Goal: Task Accomplishment & Management: Complete application form

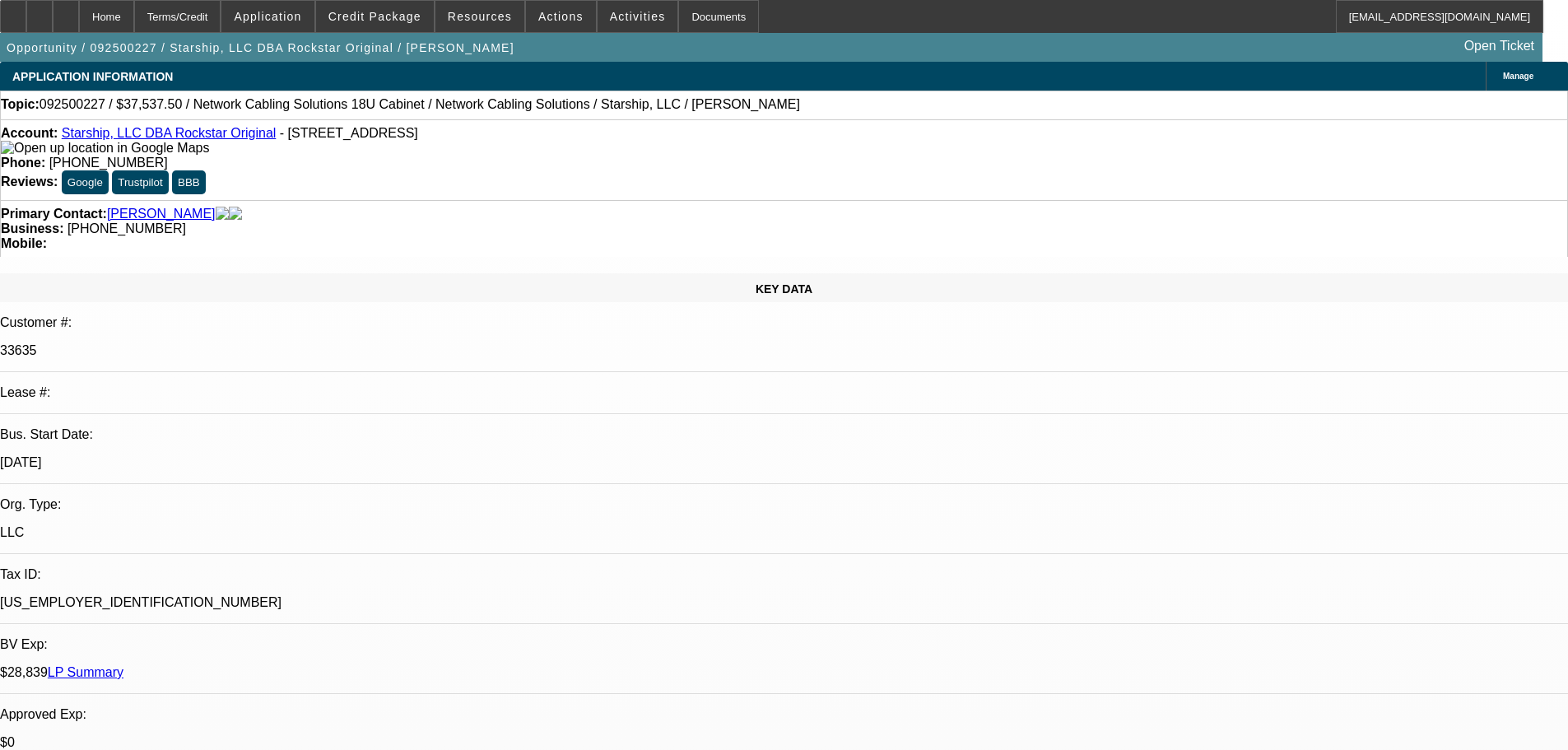
select select "0"
select select "0.1"
select select "4"
select select "0"
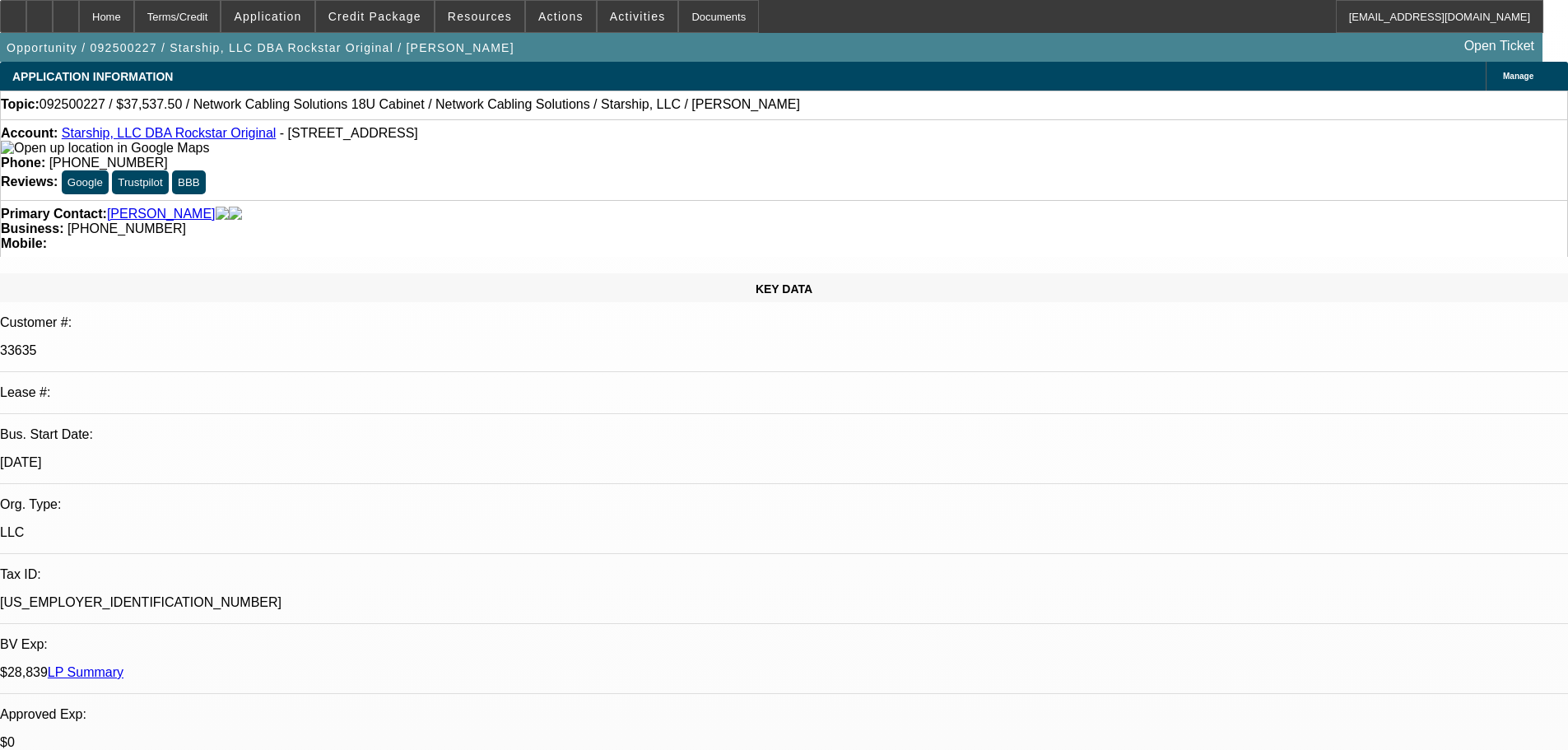
select select "0"
select select "0.1"
select select "4"
select select "0"
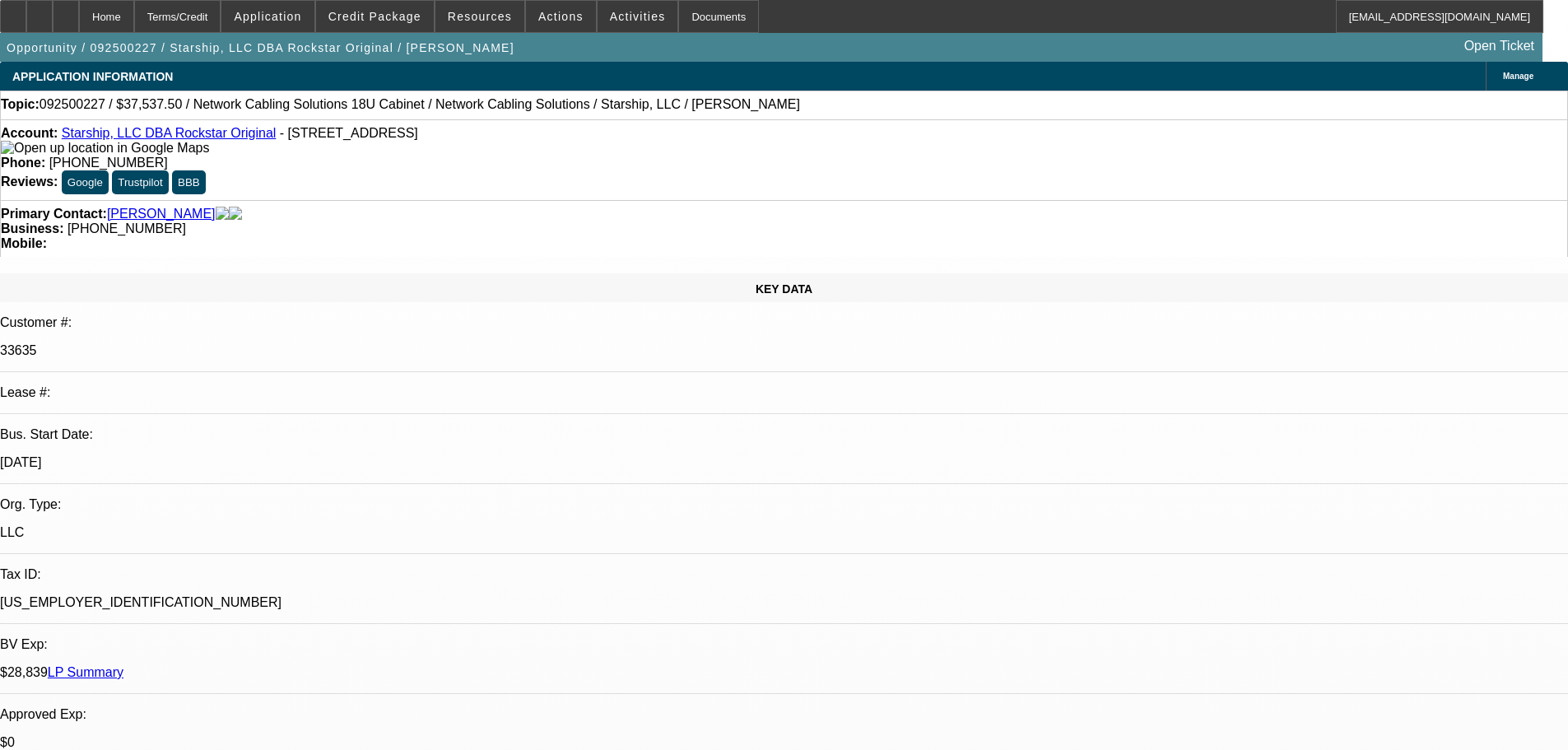
select select "0.1"
select select "4"
select select "0"
select select "0.1"
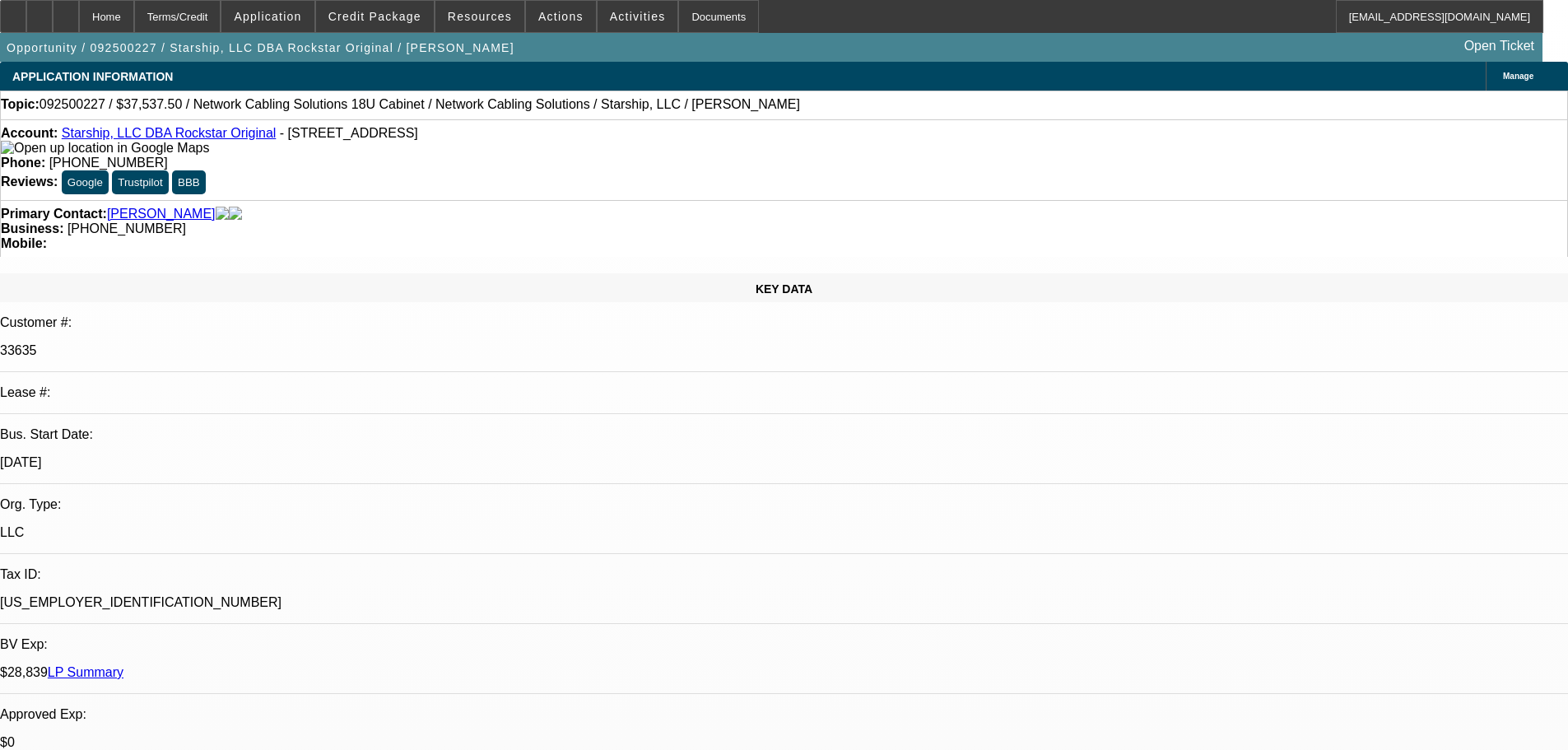
select select "4"
click at [380, 21] on span "Credit Package" at bounding box center [374, 16] width 93 height 13
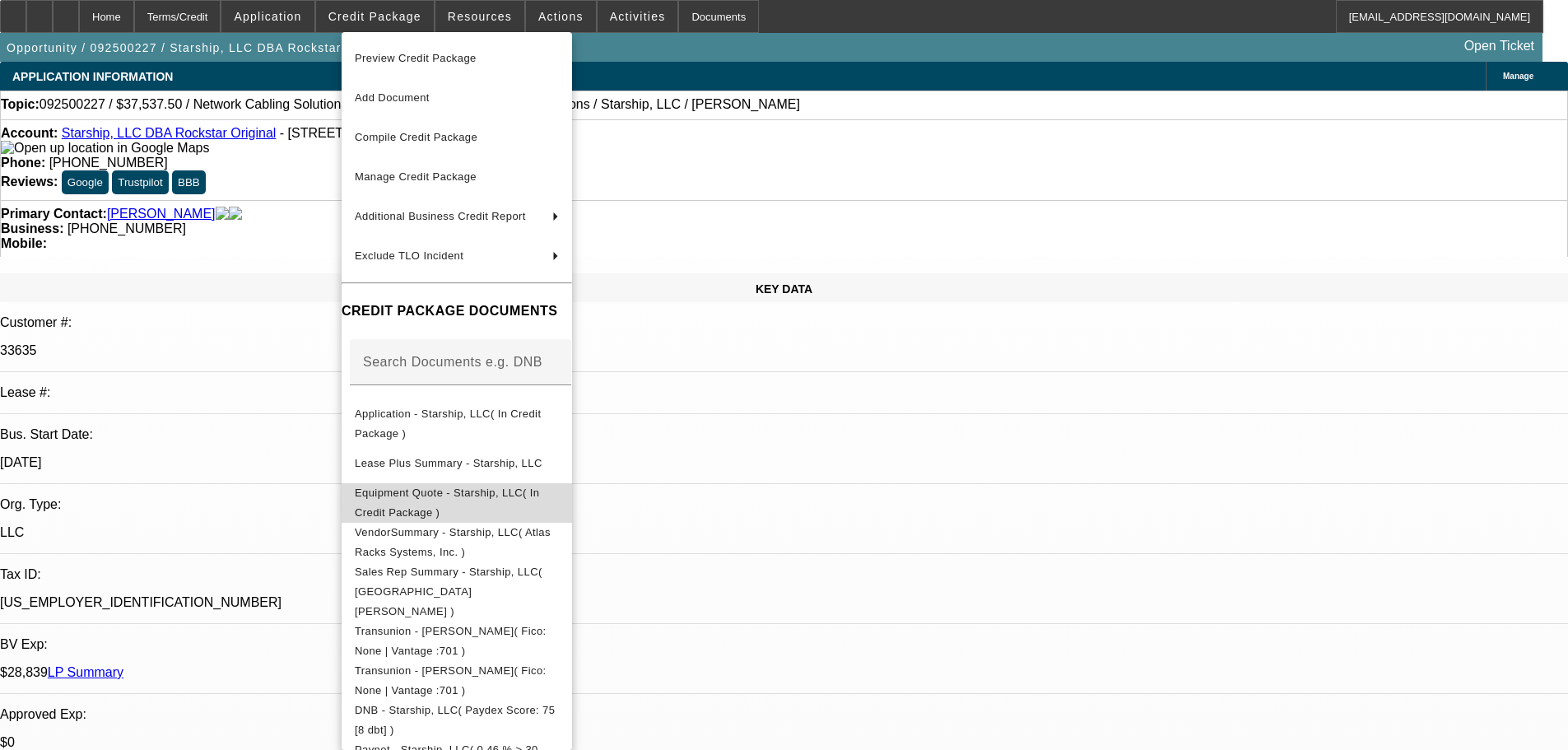
click at [472, 495] on span "Equipment Quote - Starship, LLC( In Credit Package )" at bounding box center [447, 502] width 185 height 32
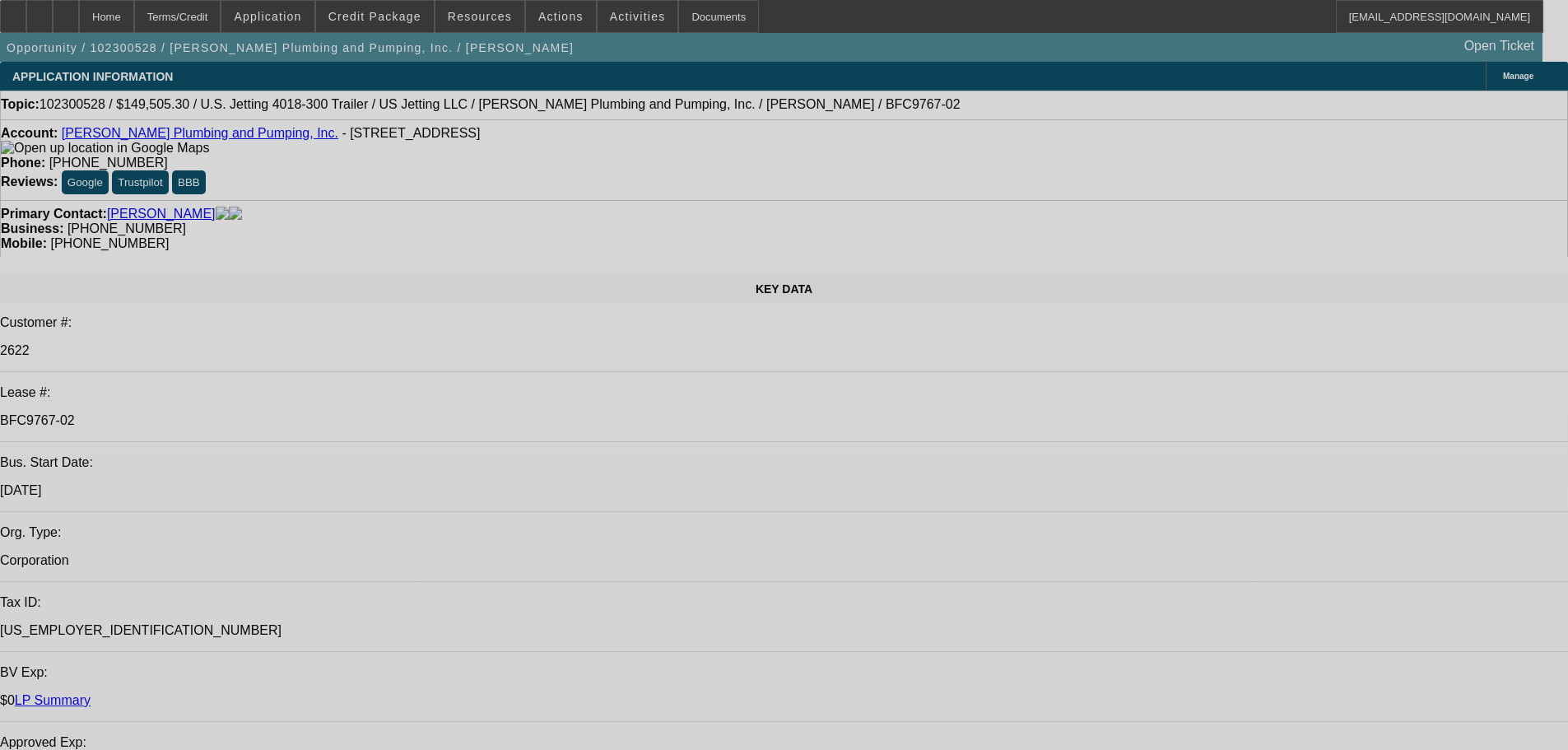
select select "0"
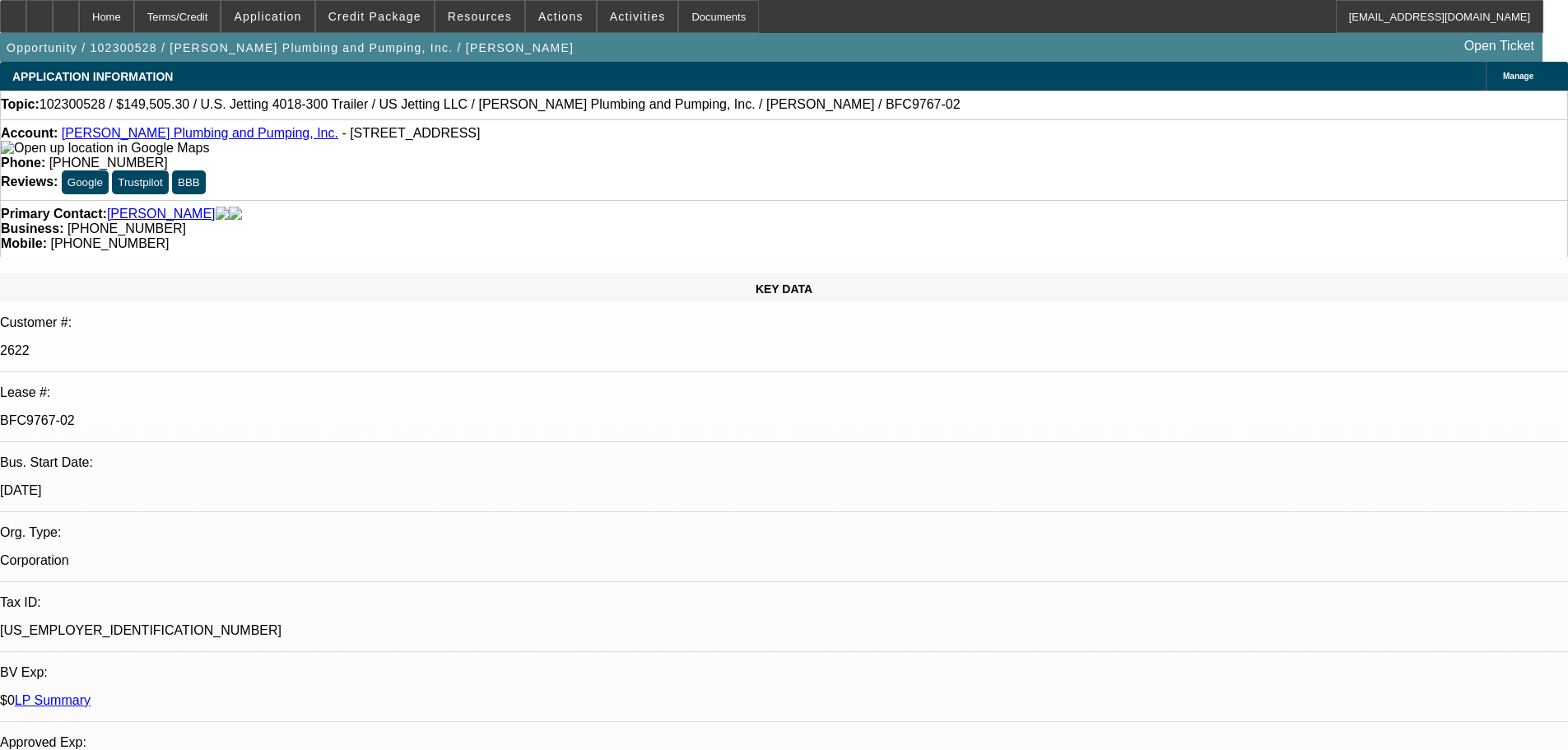
select select "0"
select select "6"
select select "0"
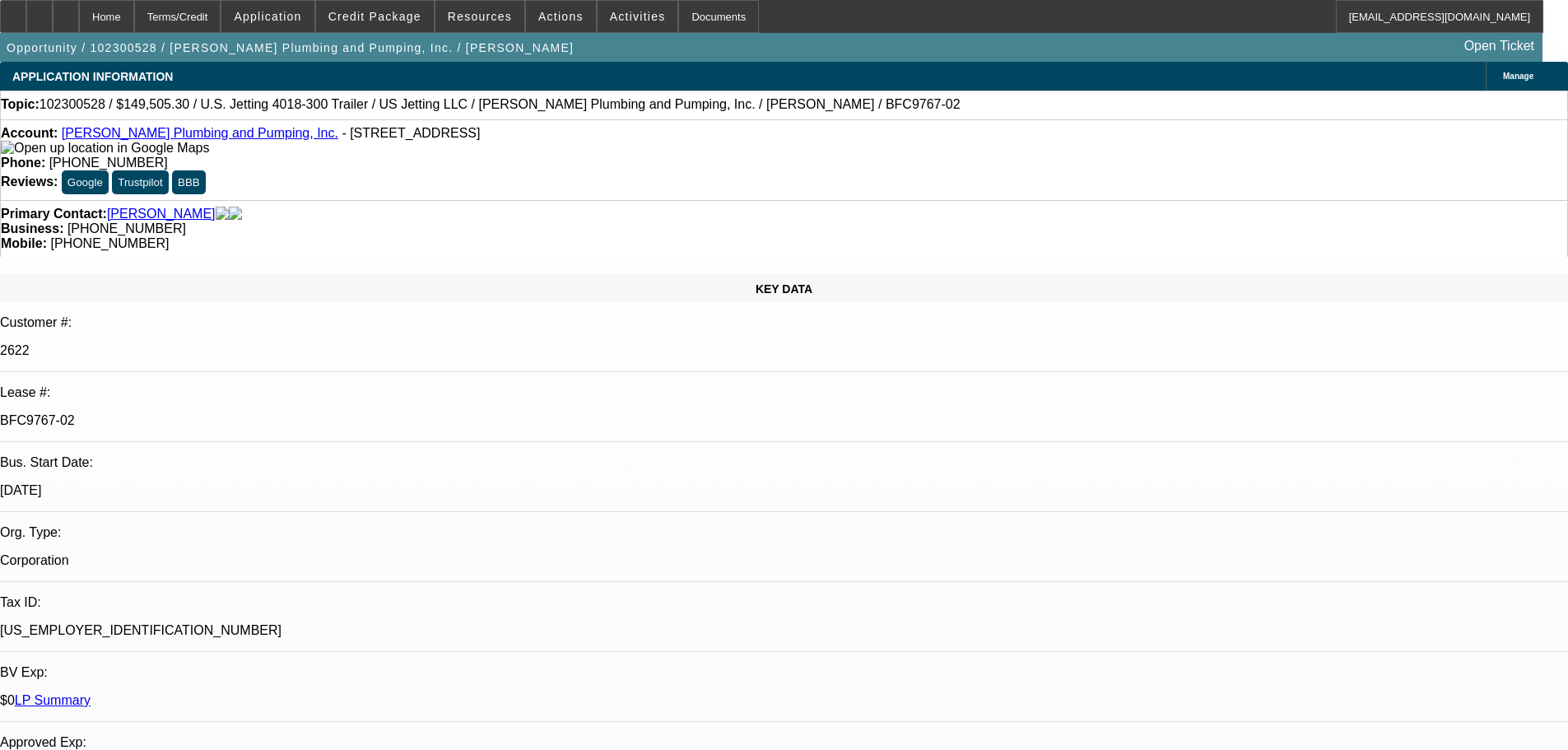
select select "0"
select select "6"
select select "0"
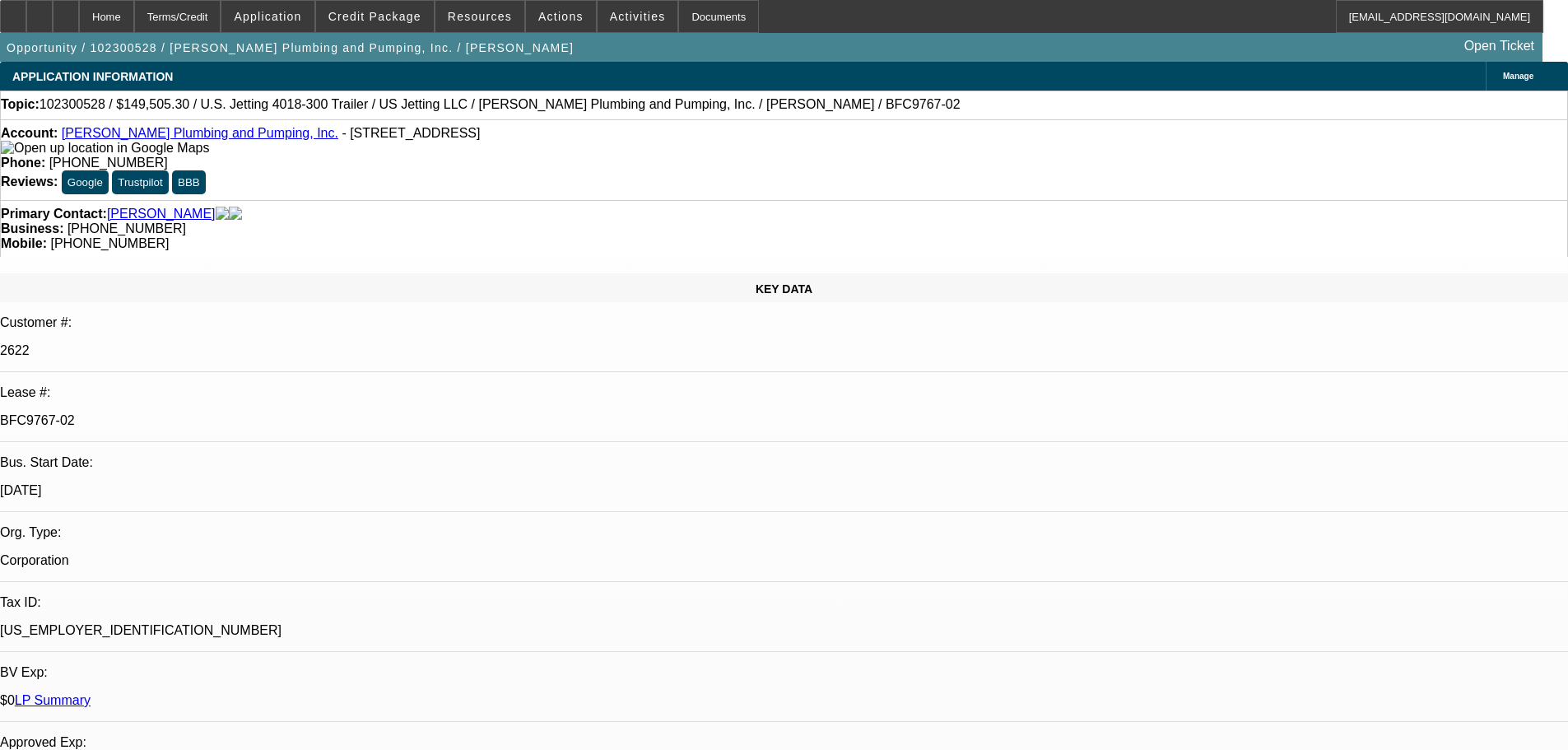
select select "6"
select select "0"
select select "6"
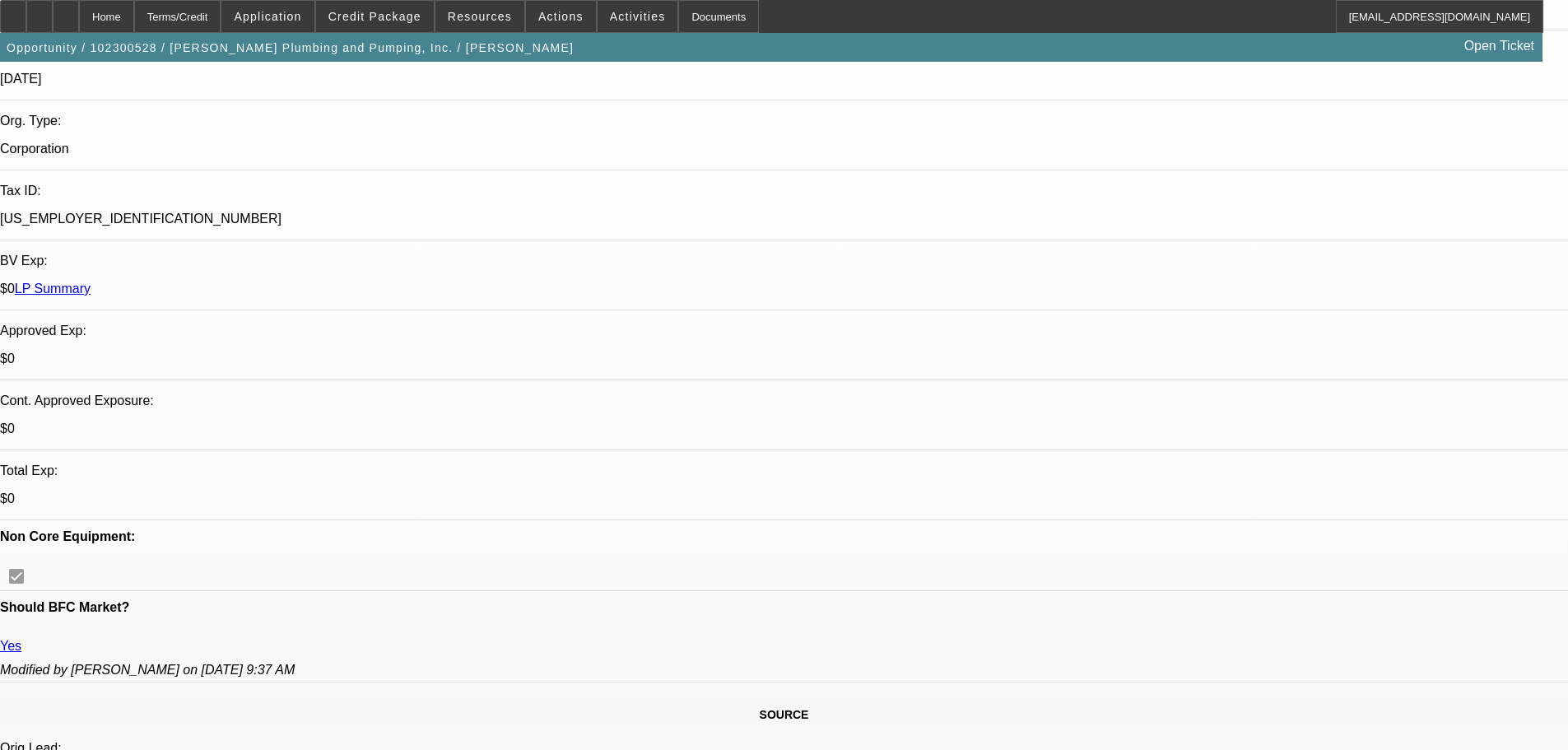
scroll to position [329, 0]
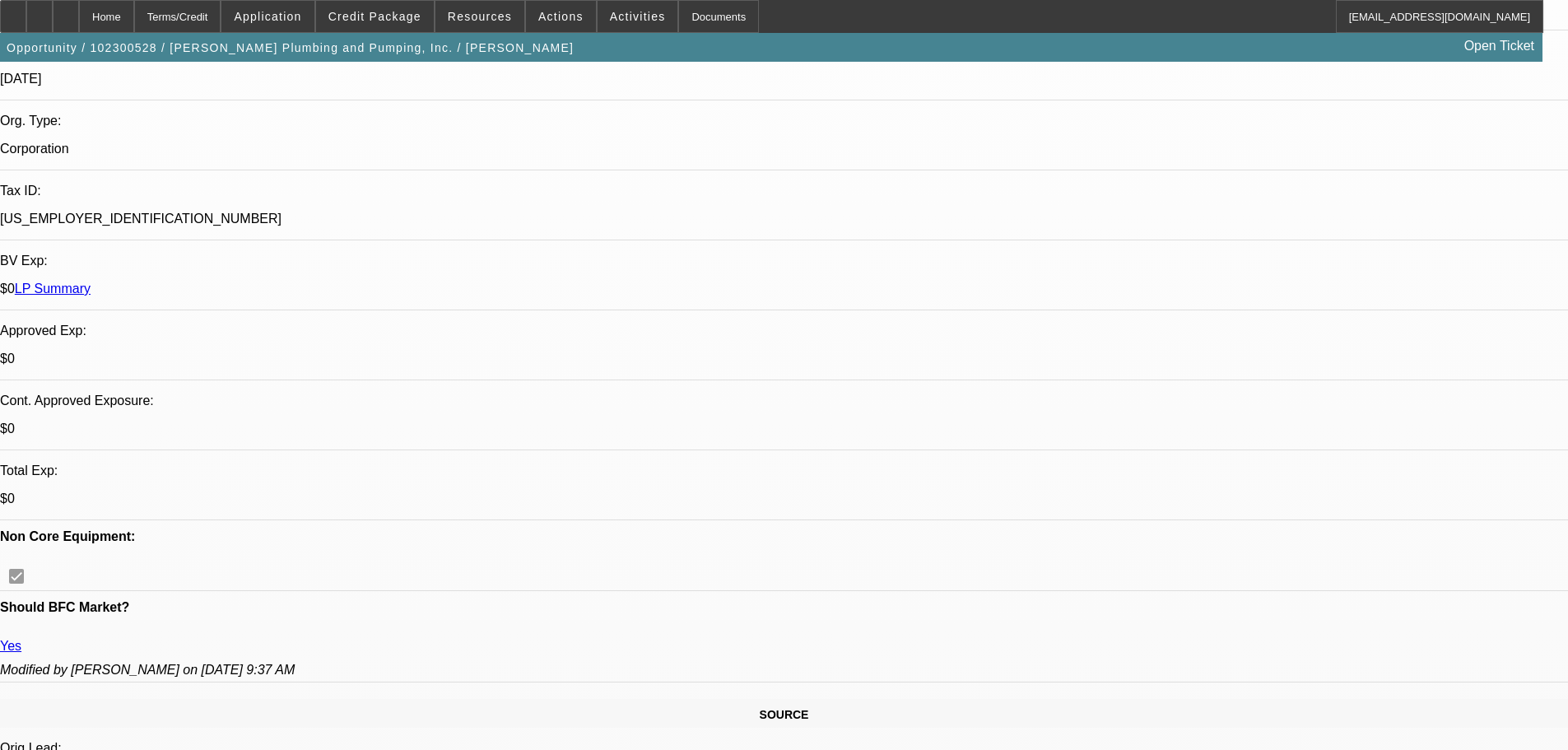
scroll to position [658, 0]
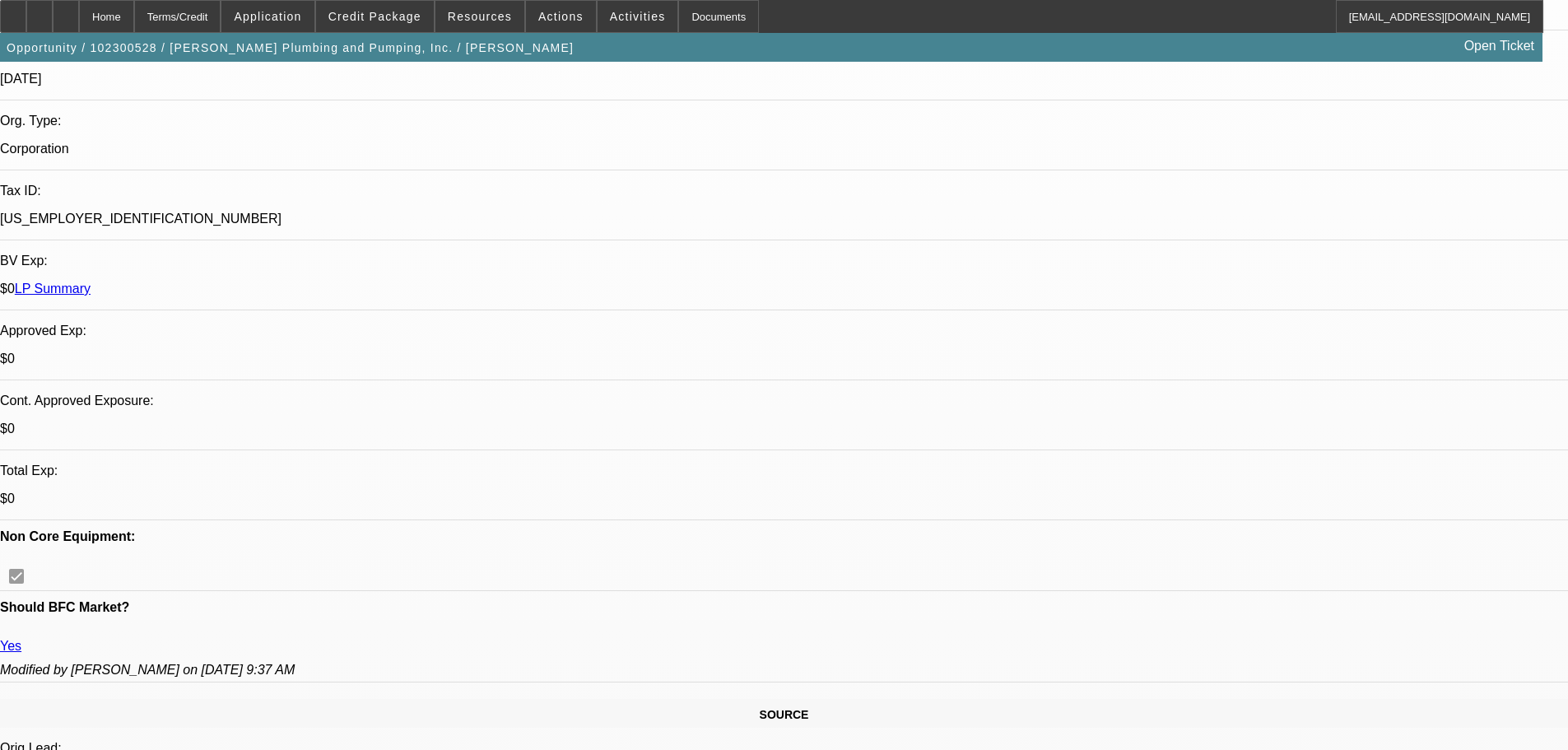
scroll to position [1399, 0]
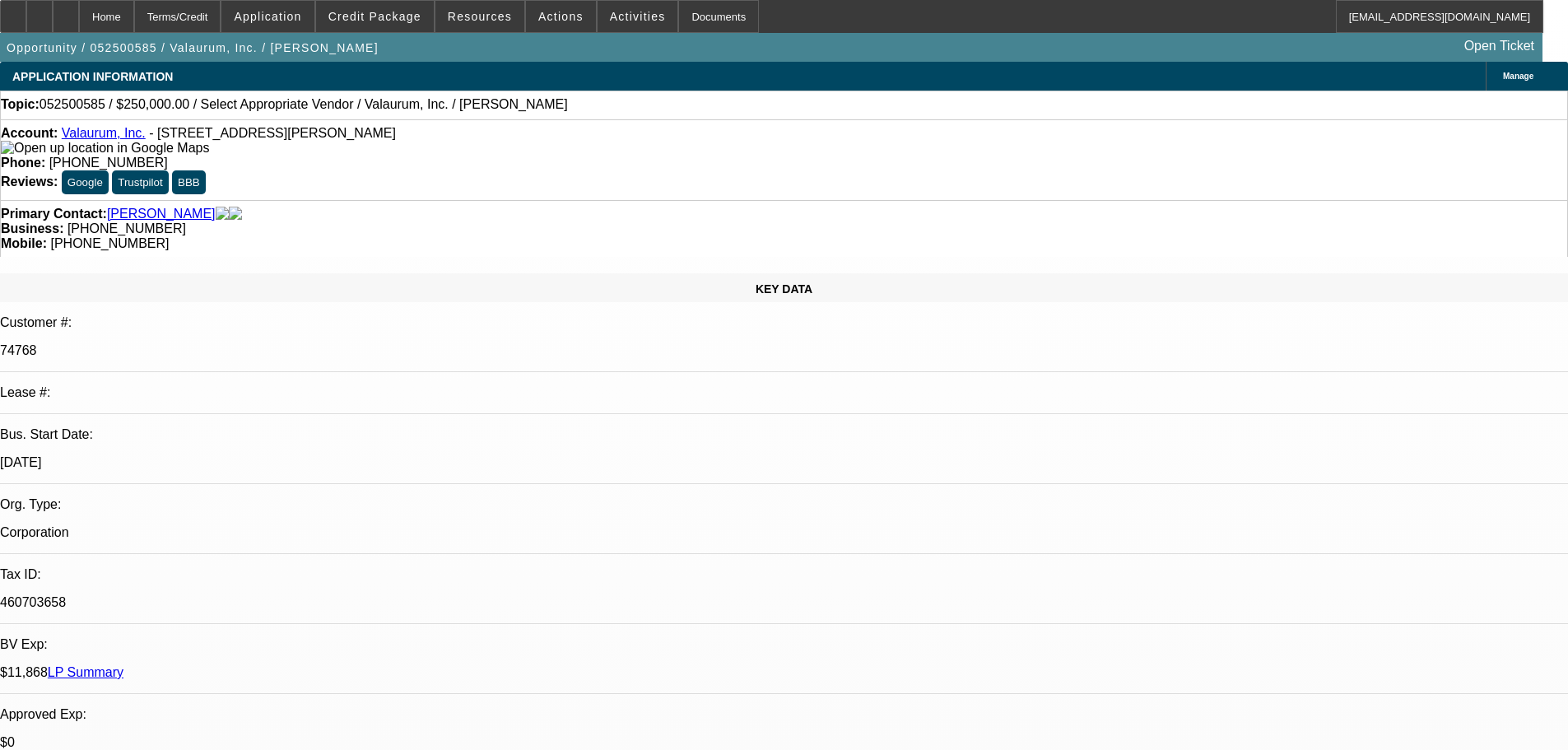
select select "0"
select select "2"
select select "0.1"
select select "4"
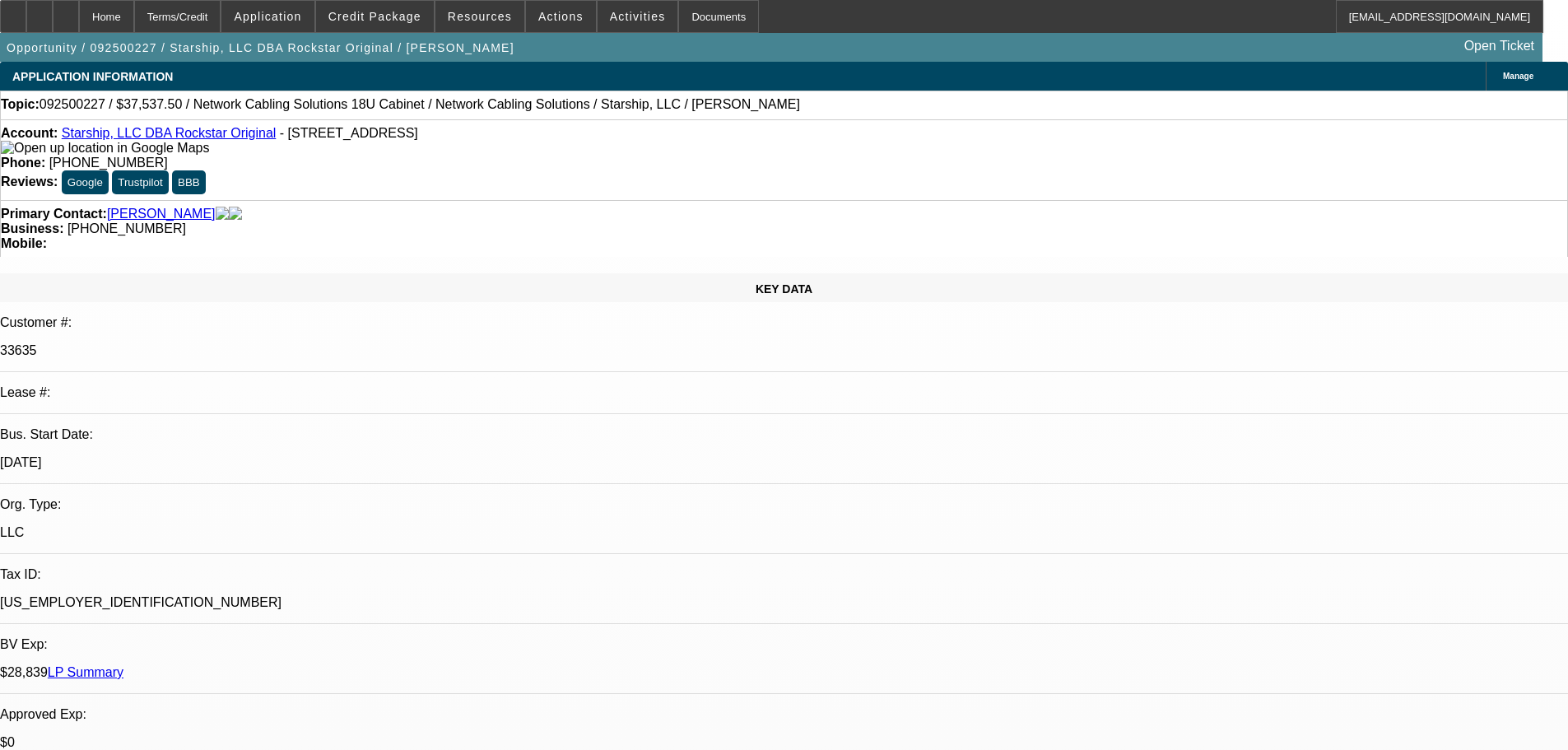
select select "0"
select select "0.1"
select select "4"
select select "0"
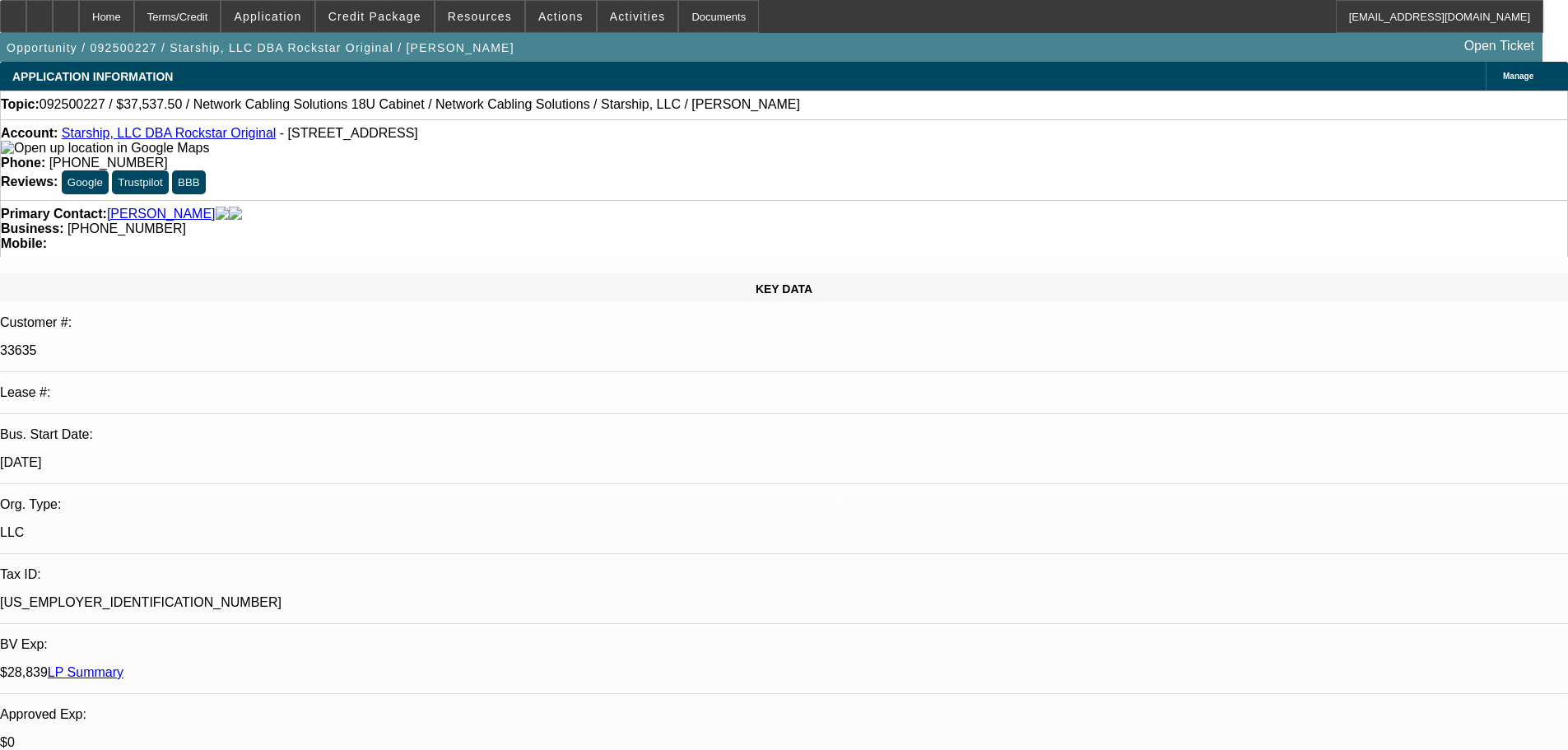
select select "0"
select select "0.1"
select select "4"
select select "0"
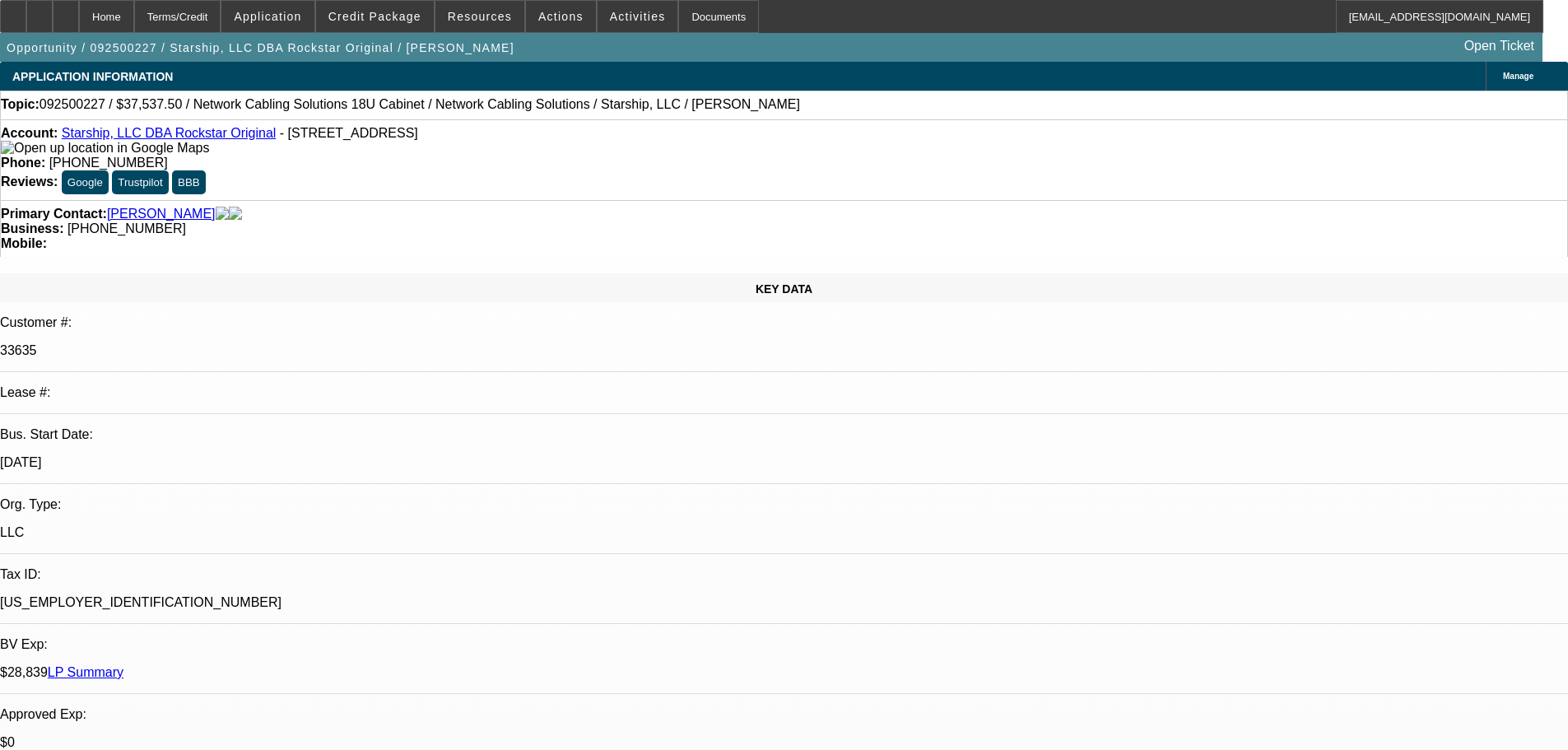
select select "0.1"
select select "4"
select select "0"
select select "0.1"
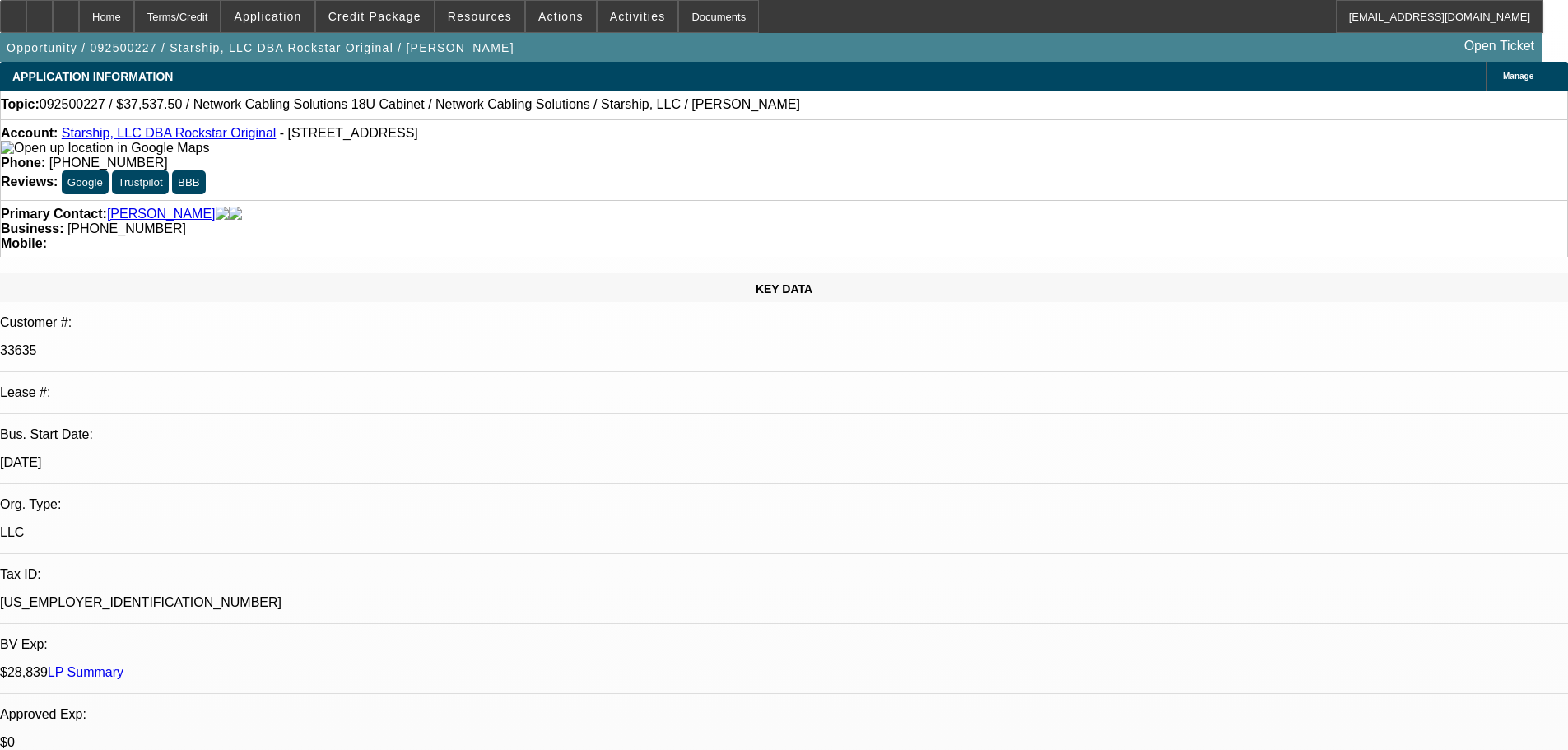
select select "4"
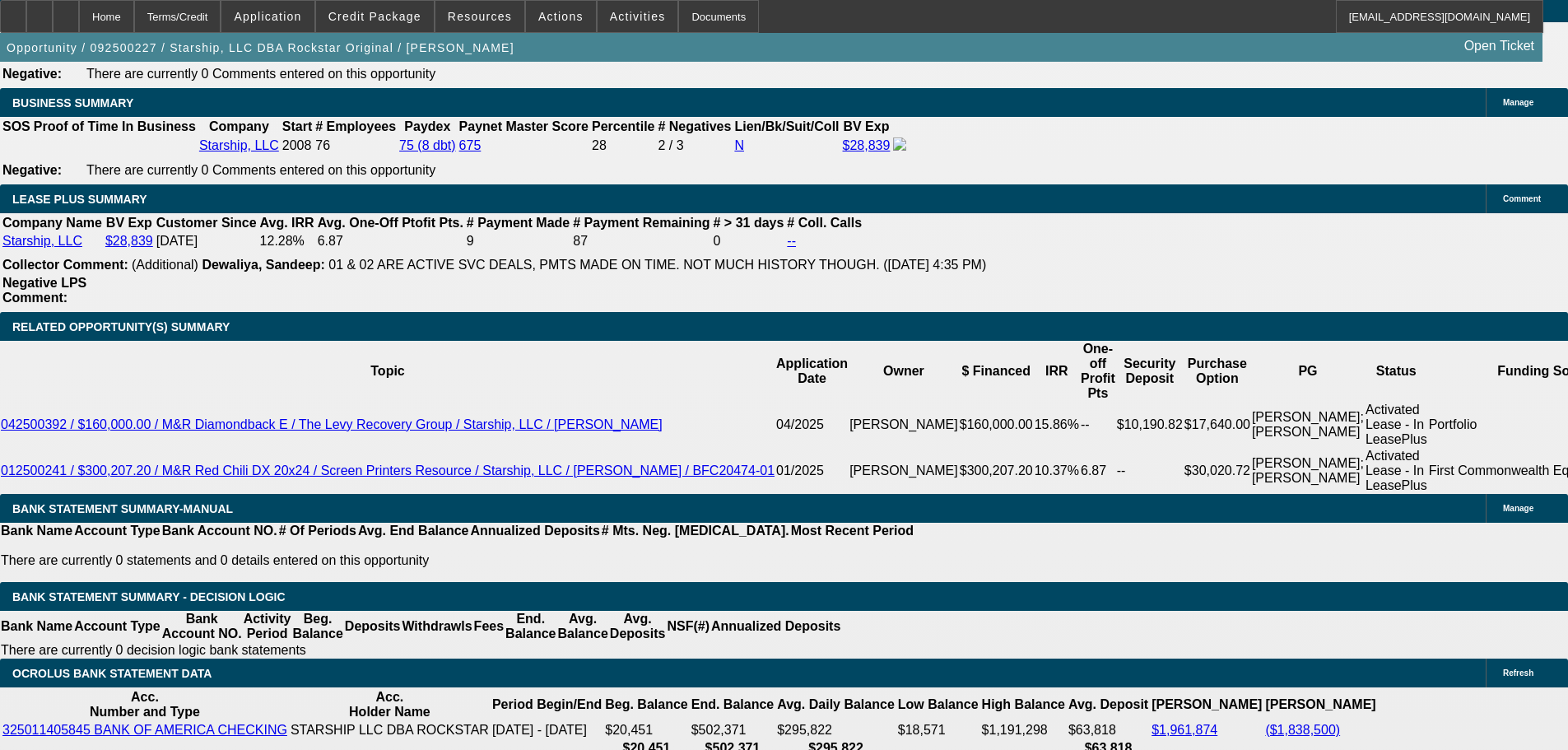
scroll to position [2715, 0]
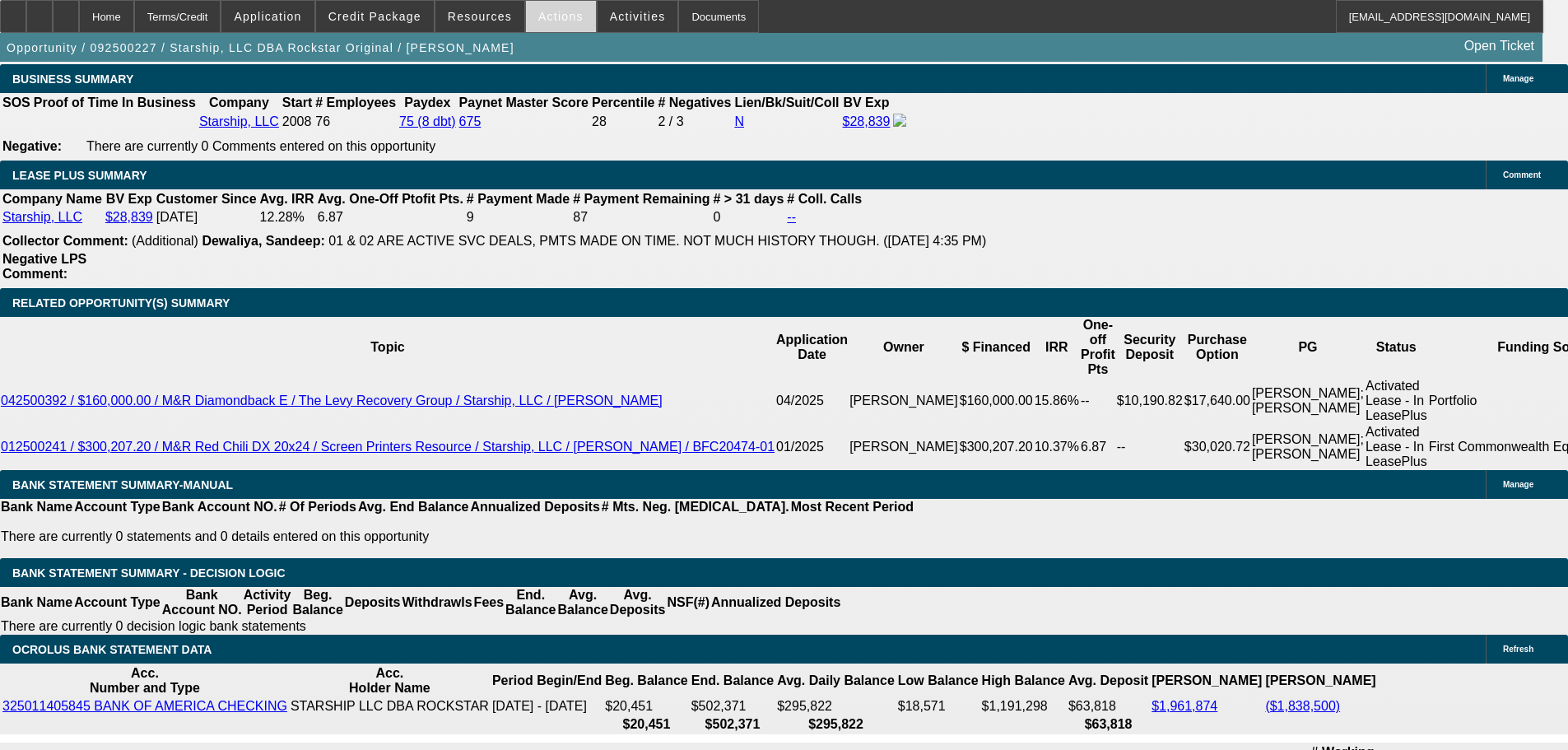
click at [557, 17] on span "Actions" at bounding box center [561, 16] width 45 height 13
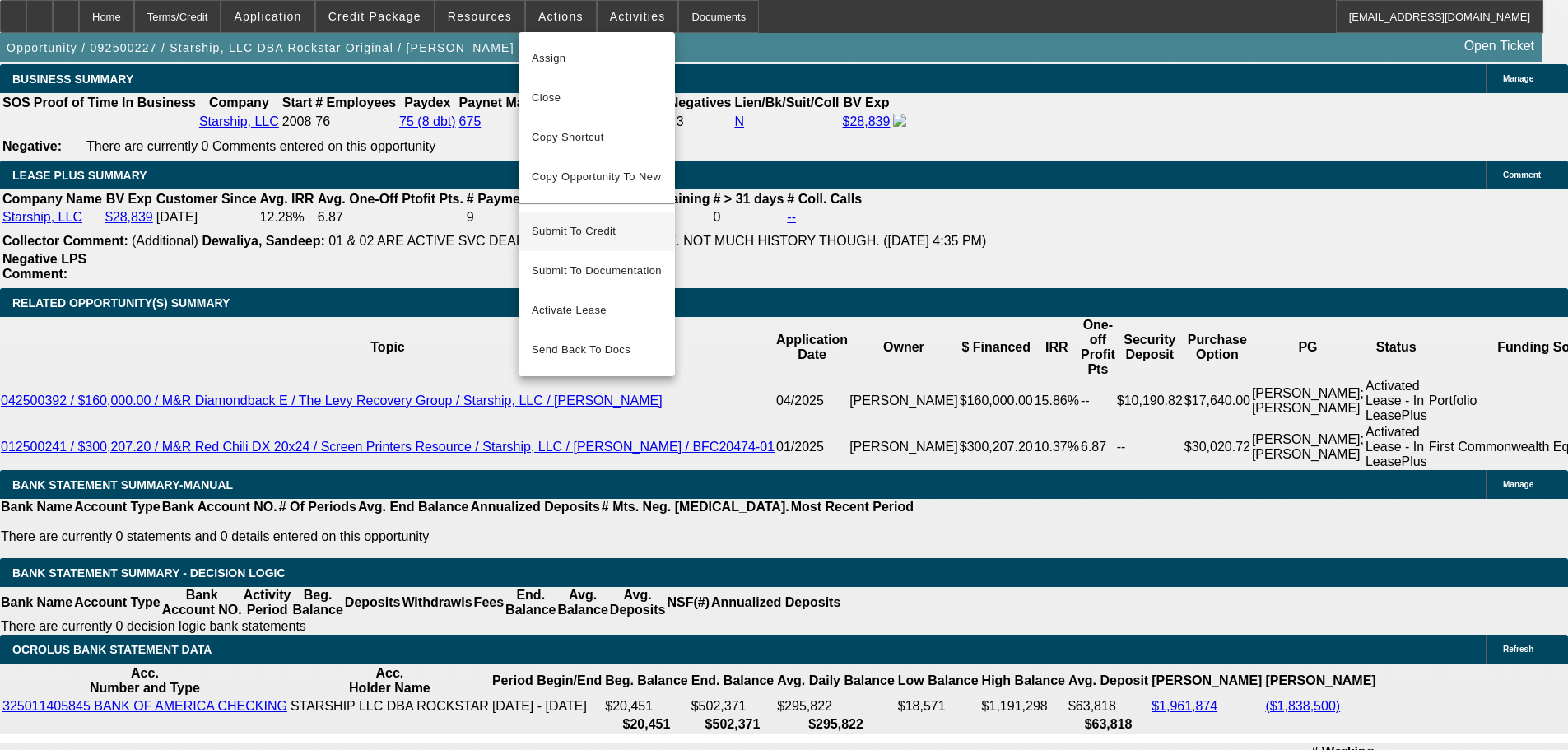
click at [591, 221] on span "Submit To Credit" at bounding box center [596, 231] width 130 height 20
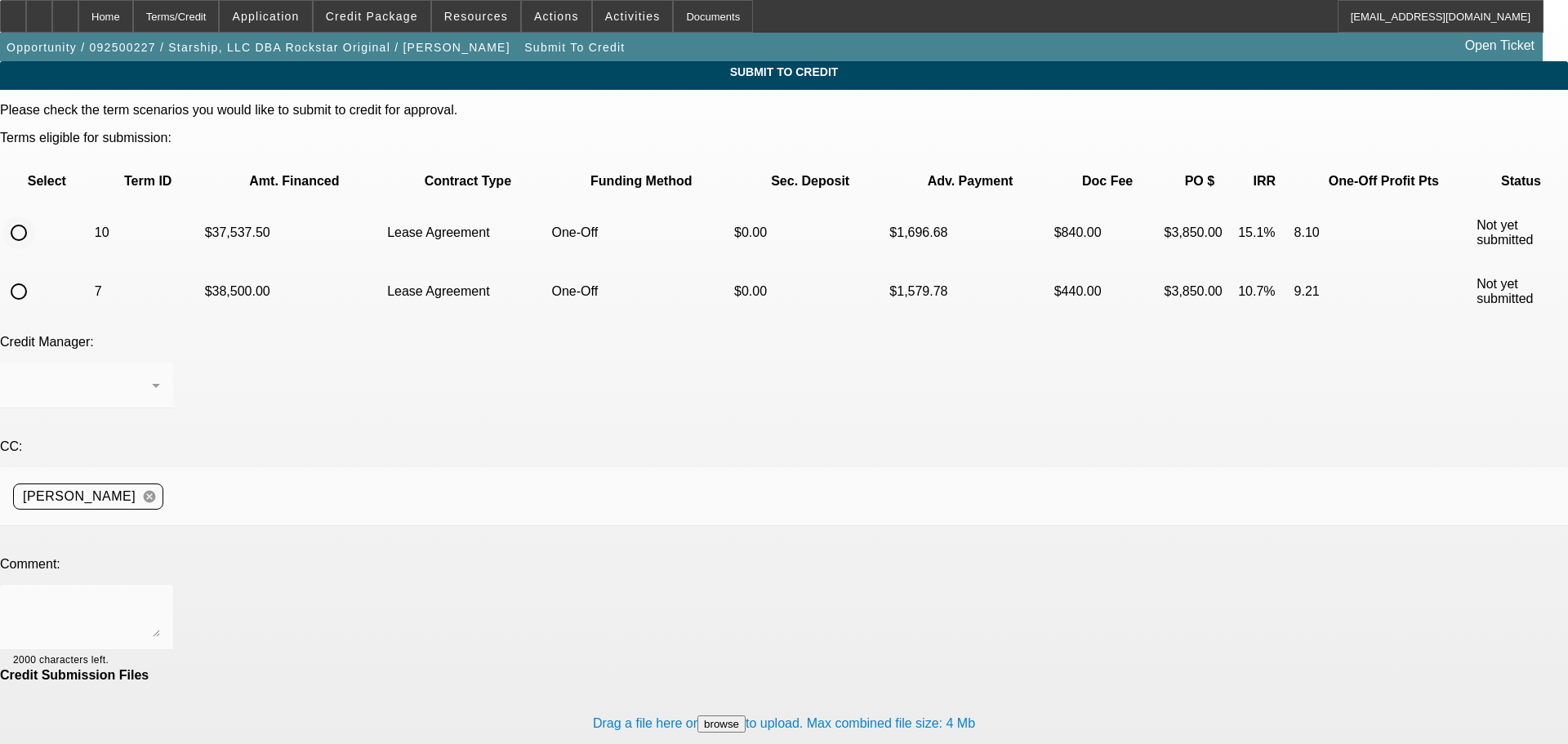
click at [35, 217] on input "radio" at bounding box center [19, 233] width 33 height 33
radio input "true"
click at [698, 715] on button "browse" at bounding box center [722, 724] width 49 height 17
click at [692, 715] on button "browse" at bounding box center [716, 724] width 49 height 17
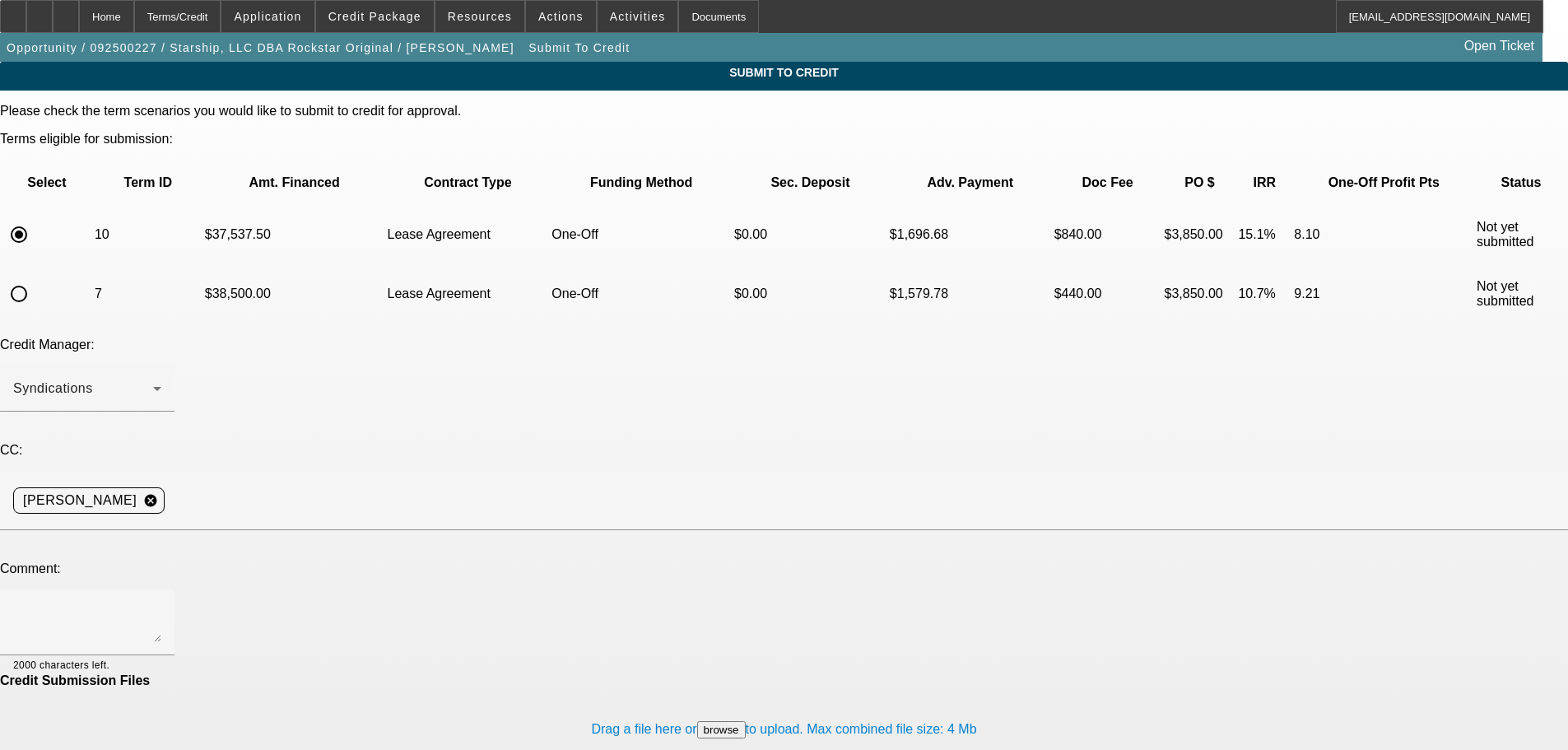
click at [697, 721] on button "browse" at bounding box center [722, 729] width 49 height 18
click at [162, 602] on textarea at bounding box center [86, 622] width 148 height 39
click at [162, 602] on textarea "Attached are 2 screen shots of Rene's" at bounding box center [86, 622] width 148 height 39
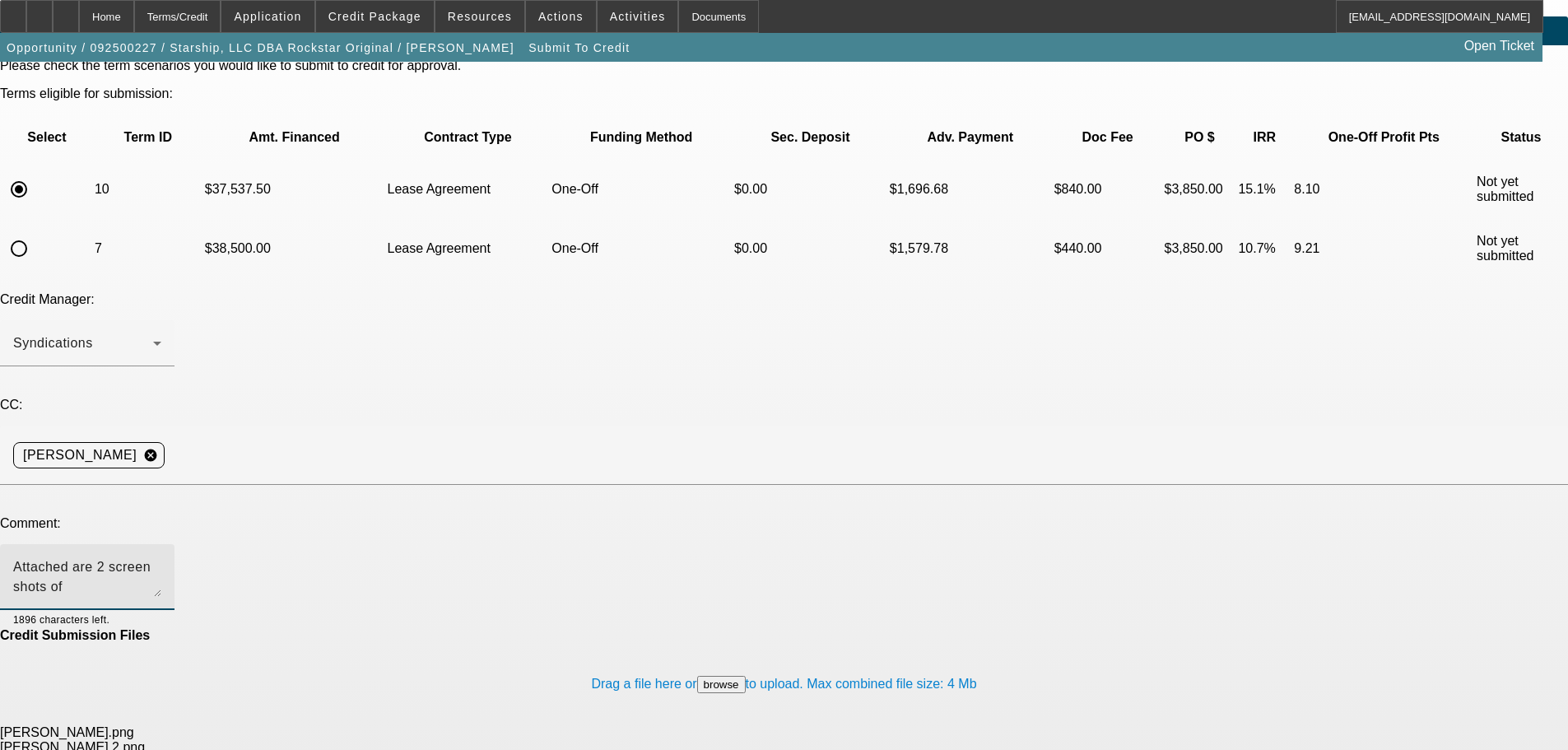
type textarea "Attached are 2 screen shots of Rene's FTB page showing a zero balance and the c…"
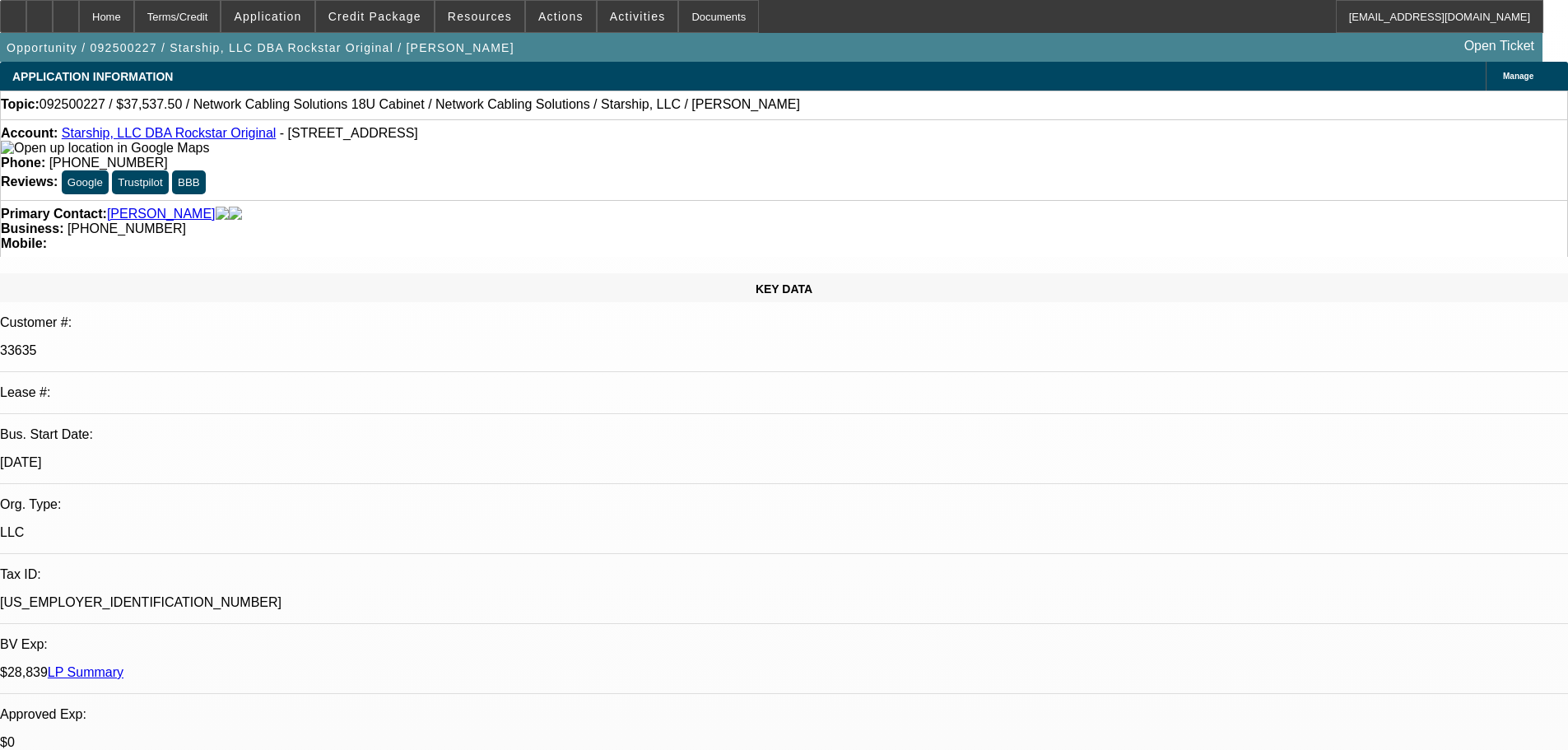
select select "0"
select select "0.1"
select select "4"
select select "0"
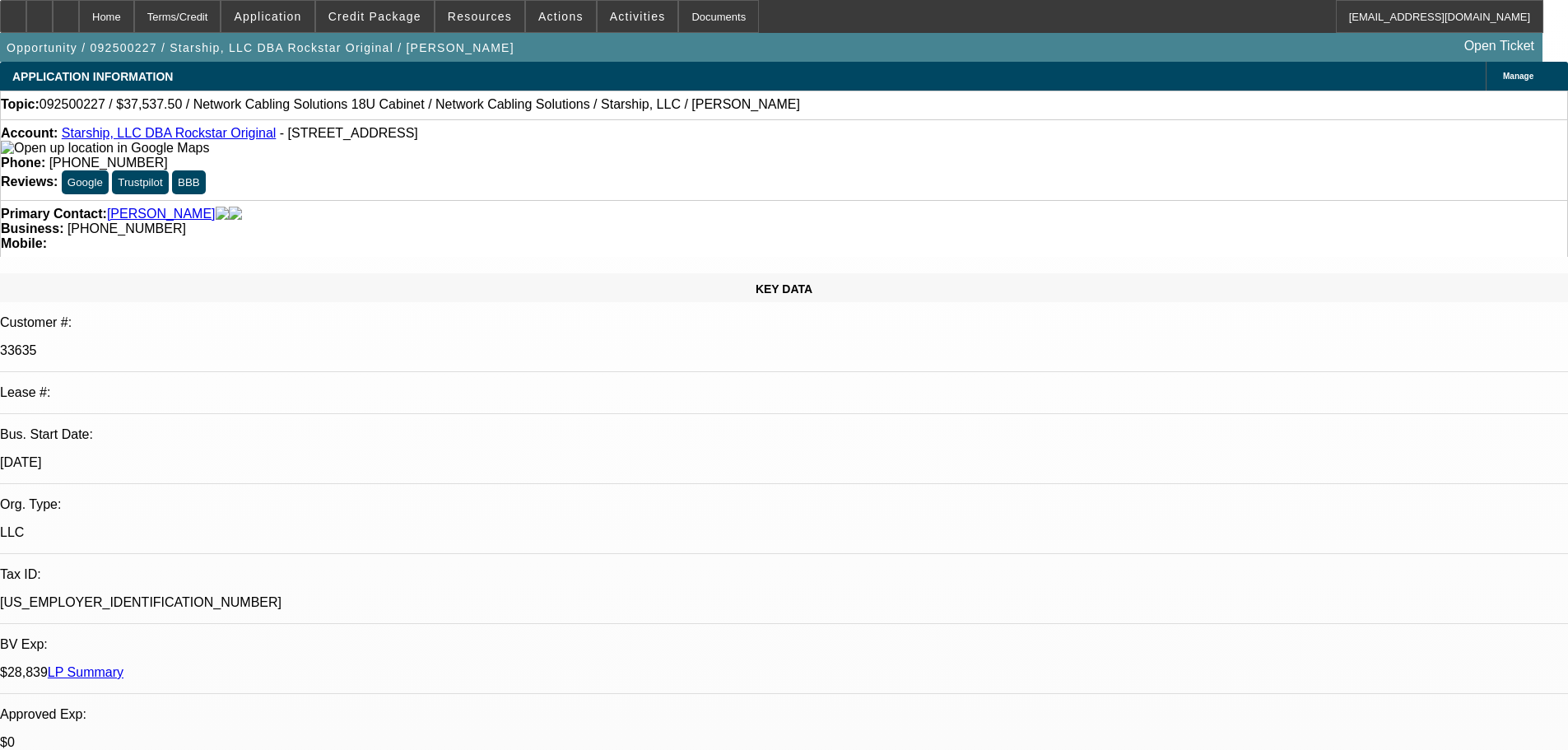
select select "0"
select select "0.1"
select select "4"
select select "0"
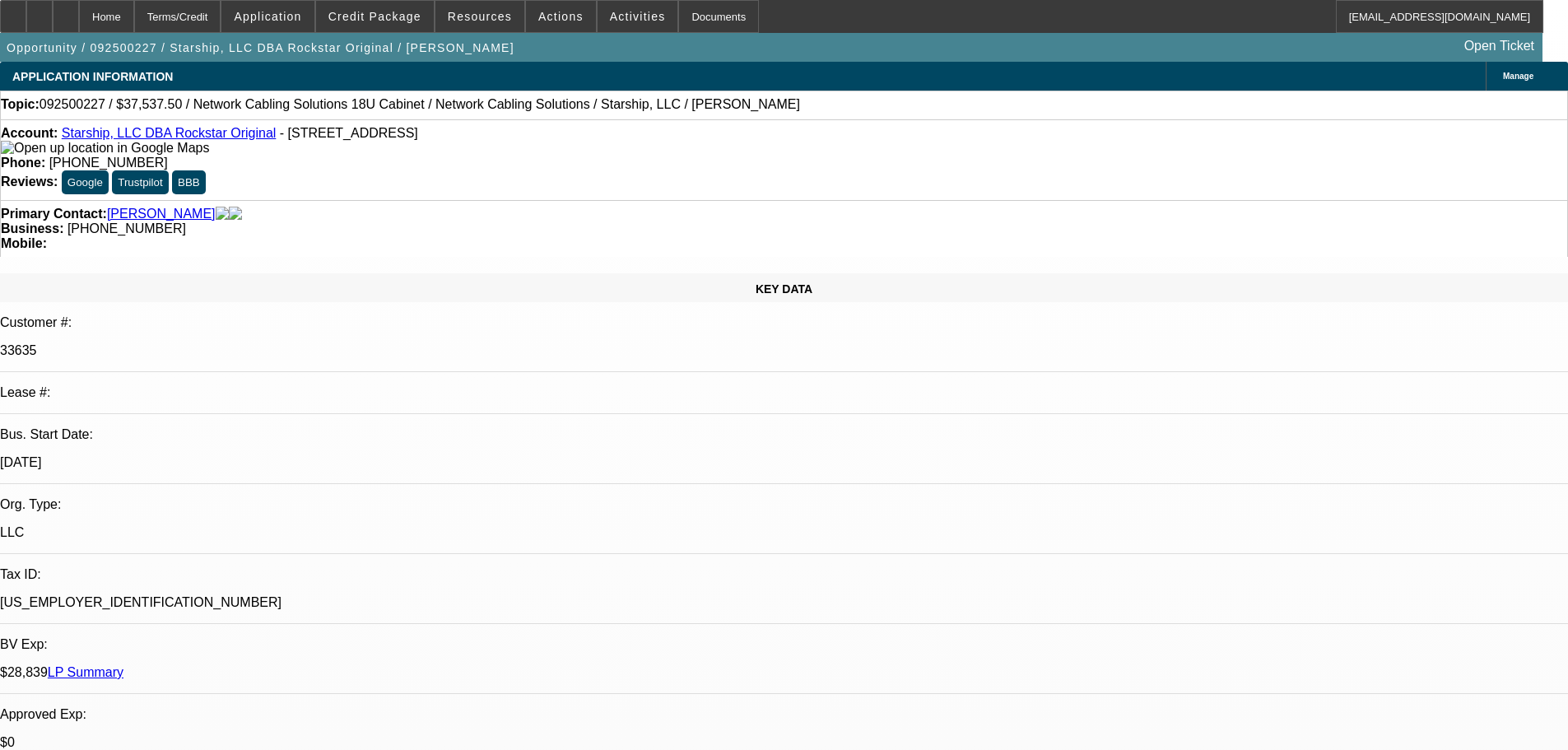
select select "0.1"
select select "4"
select select "0"
select select "0.1"
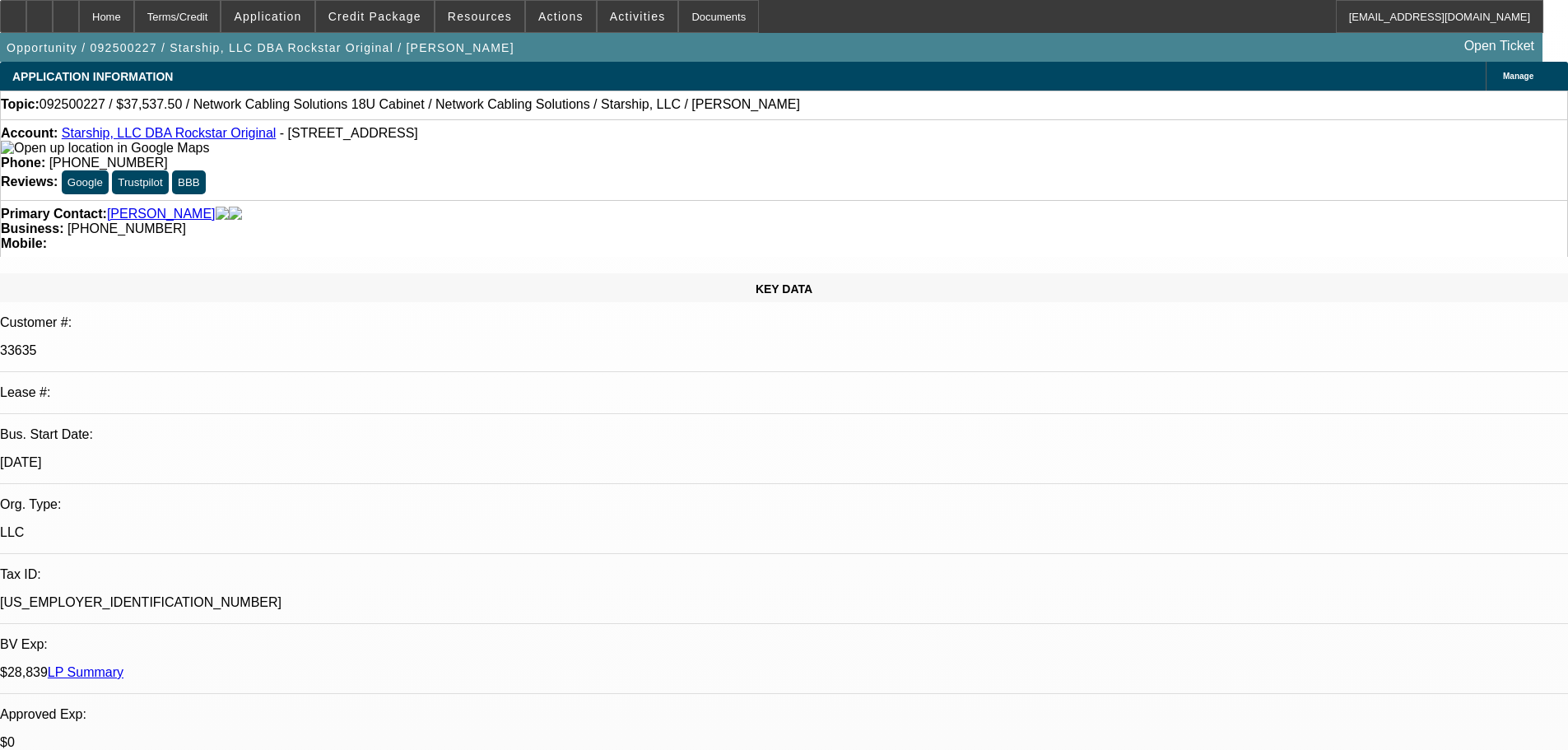
select select "4"
